Goal: Check status: Check status

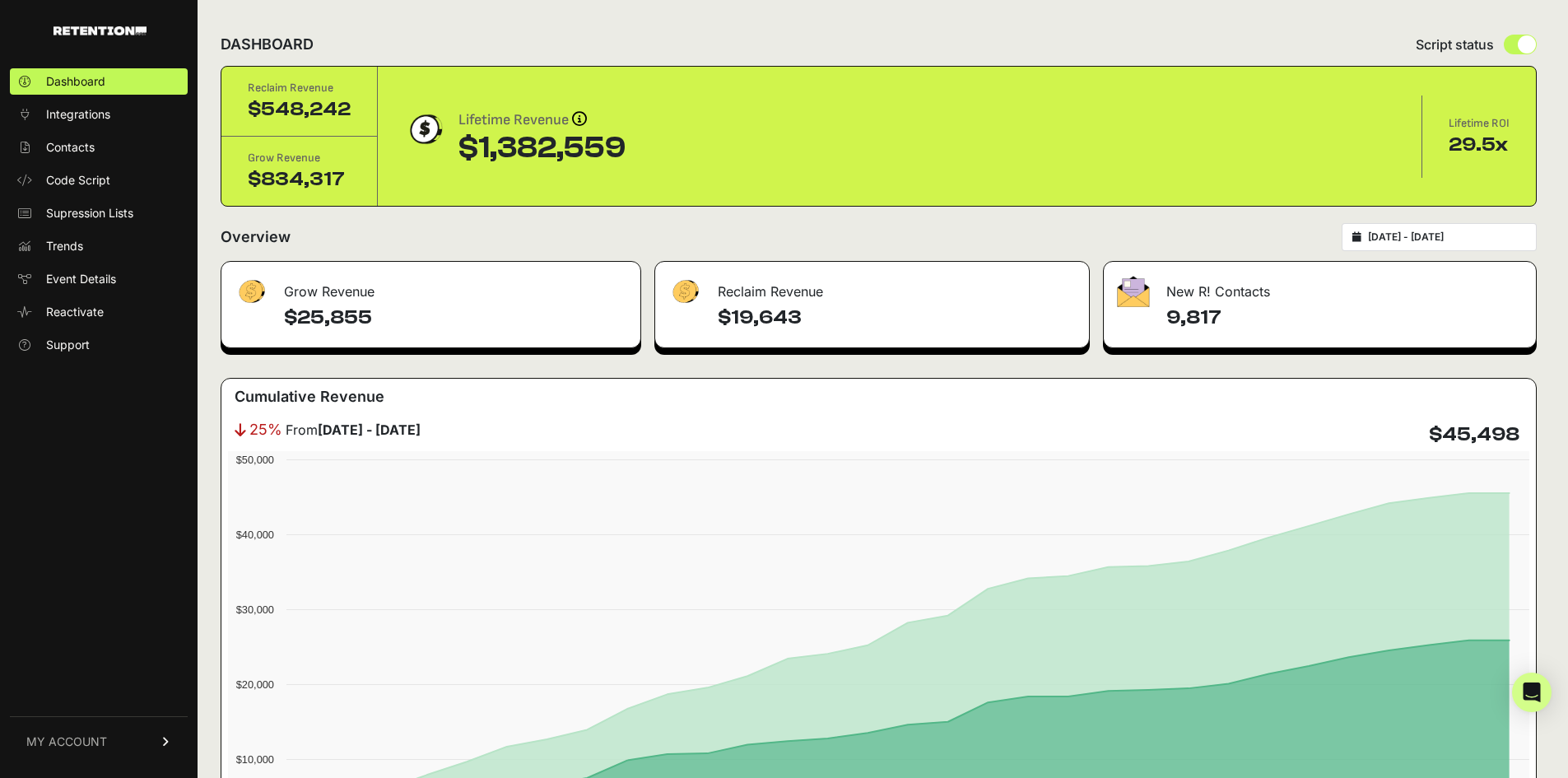
click at [1432, 235] on input "2025-09-06 - 2025-10-06" at bounding box center [1447, 238] width 158 height 13
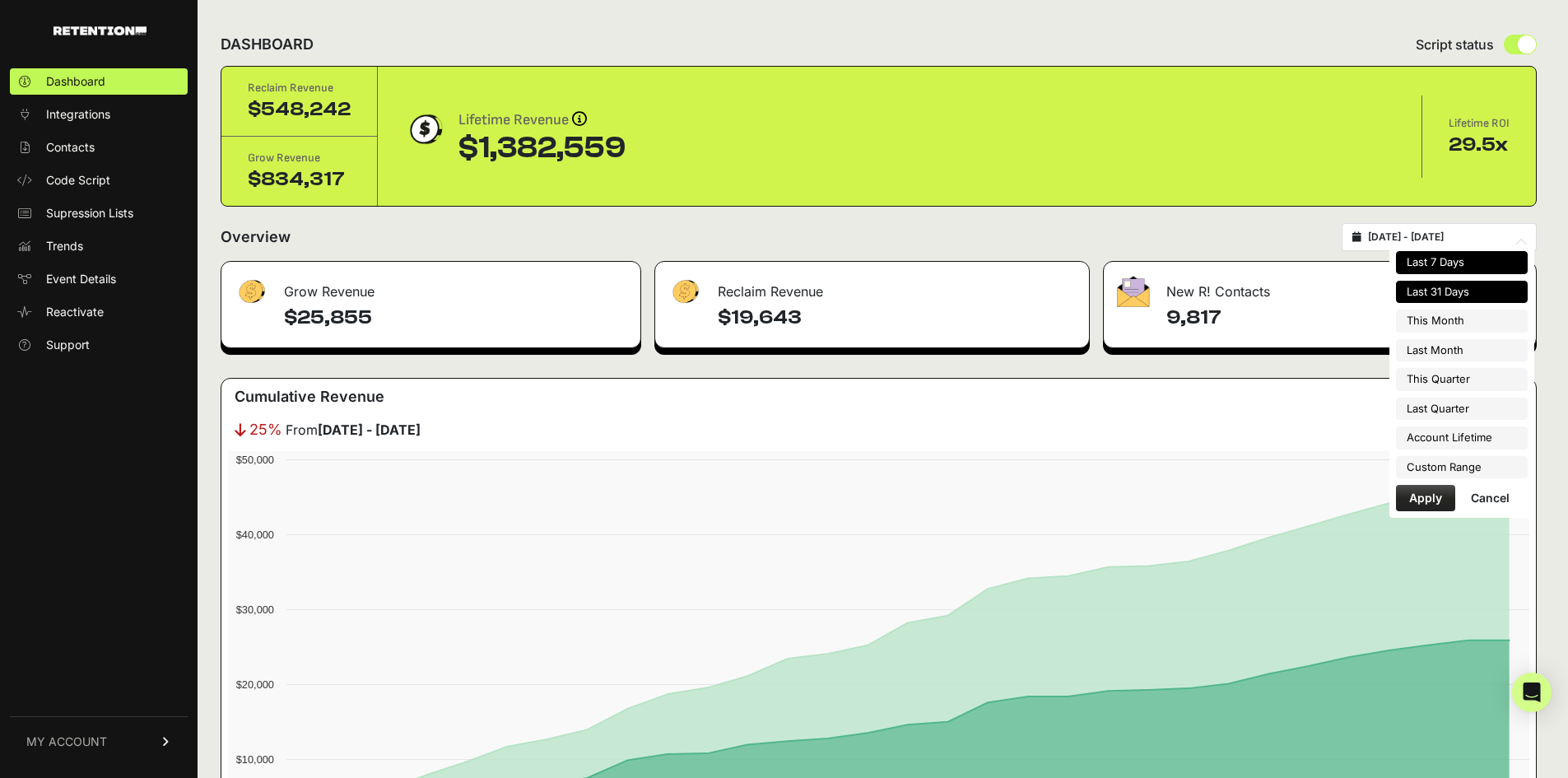
click at [1463, 264] on li "Last 7 Days" at bounding box center [1461, 263] width 132 height 23
type input "[DATE] - [DATE]"
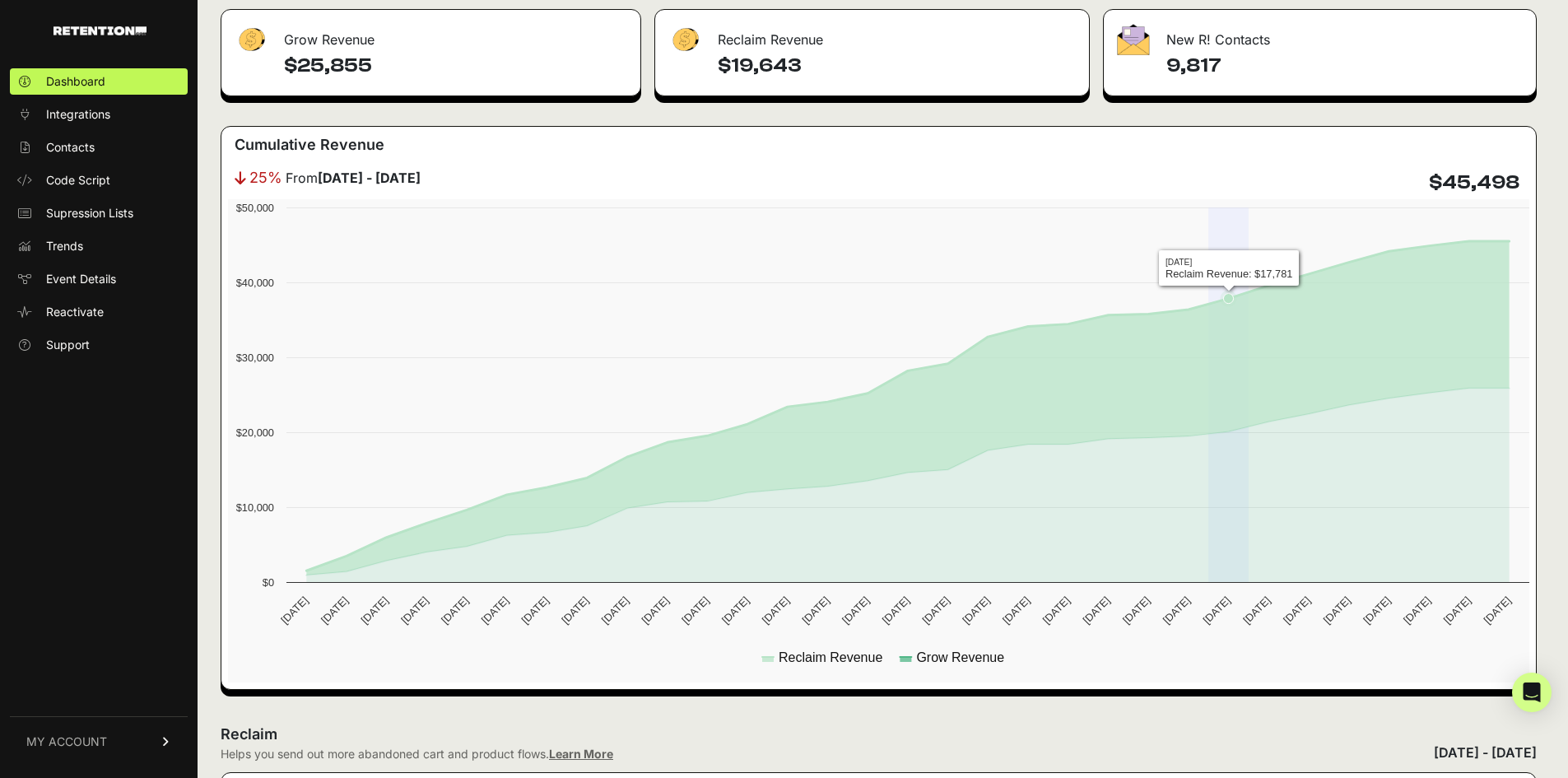
scroll to position [329, 0]
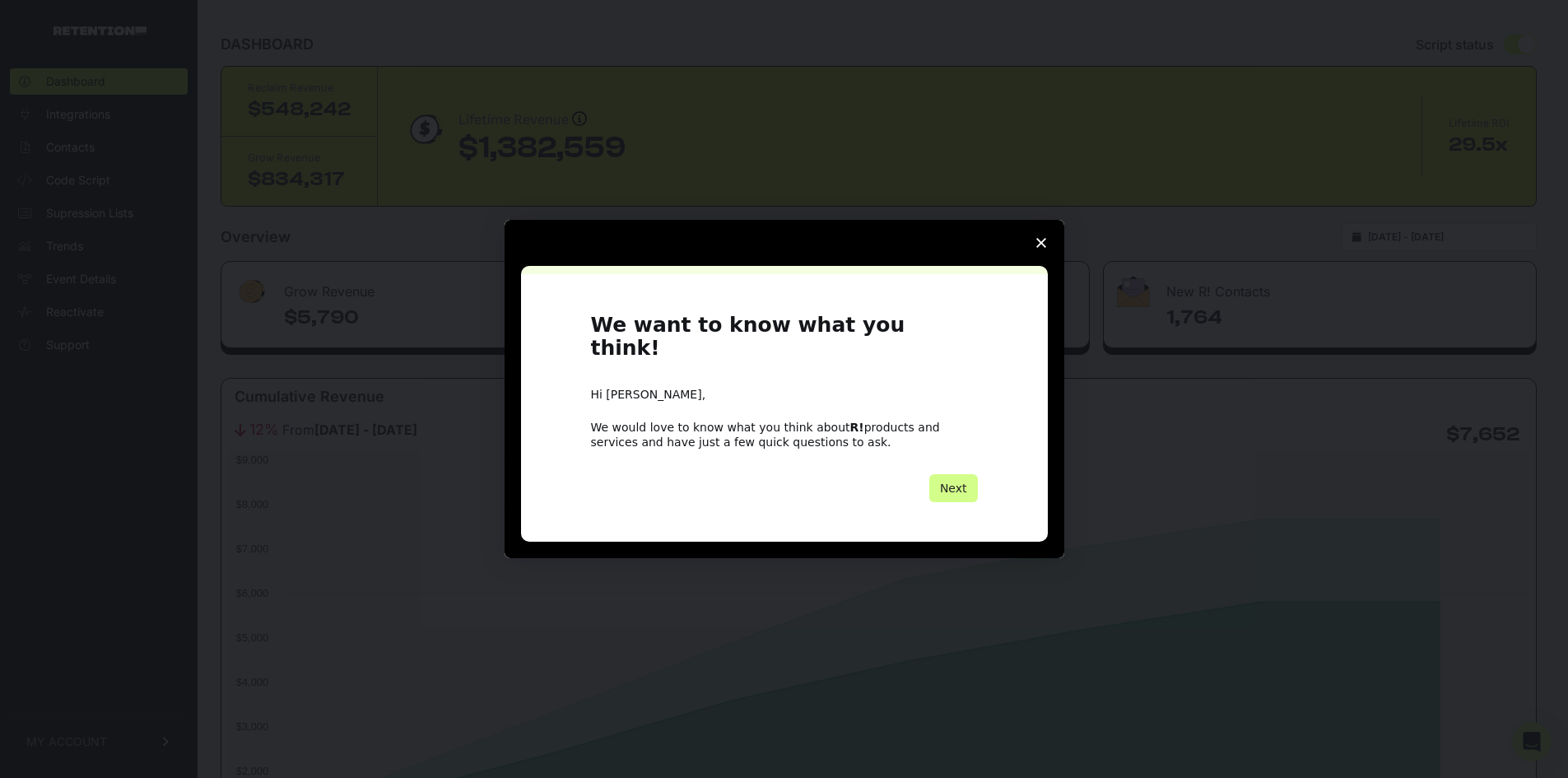
click at [1050, 263] on span "Close survey" at bounding box center [1042, 243] width 46 height 46
